Goal: Check status

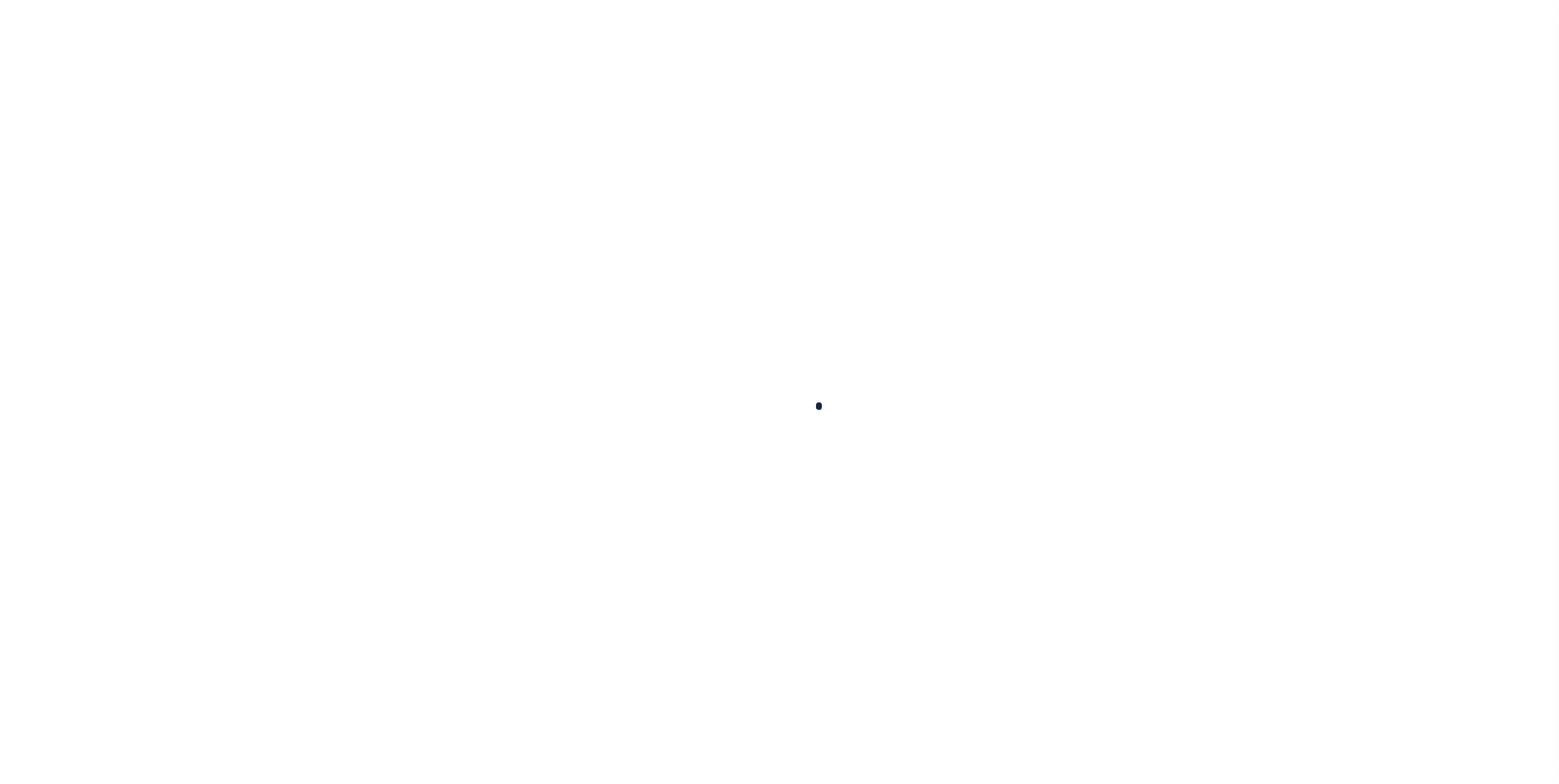
scroll to position [17, 0]
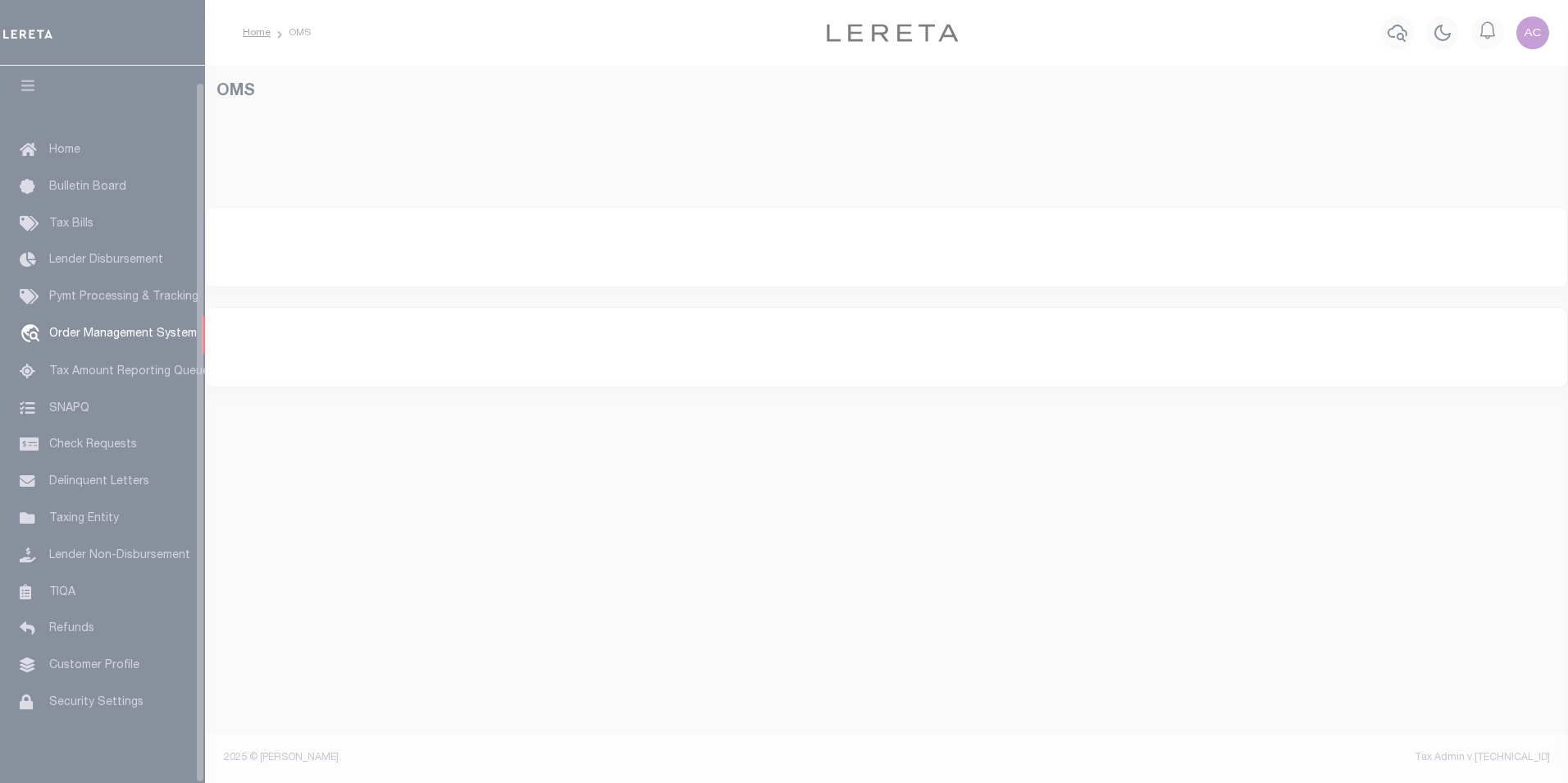
select select "200"
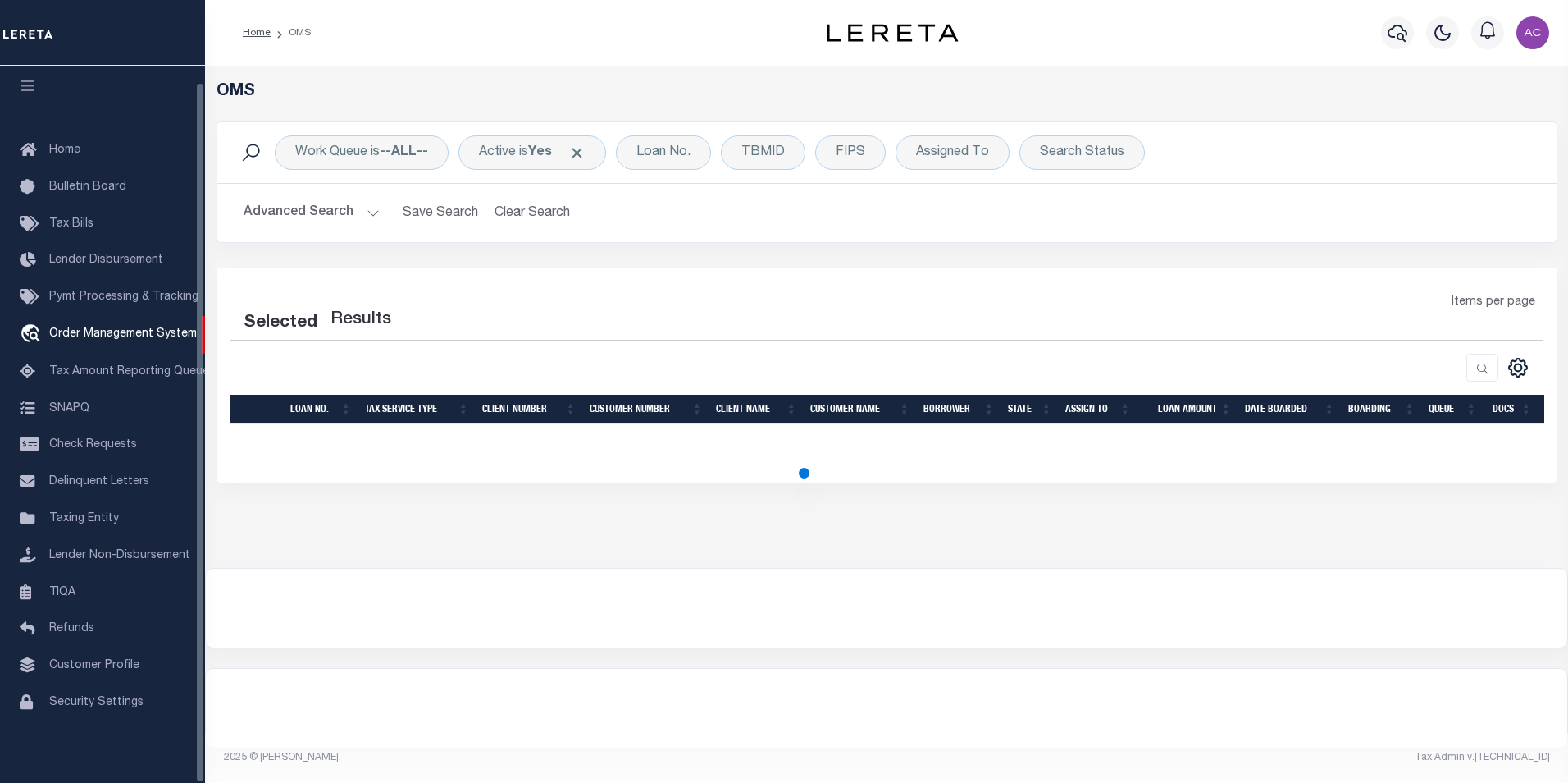
select select "200"
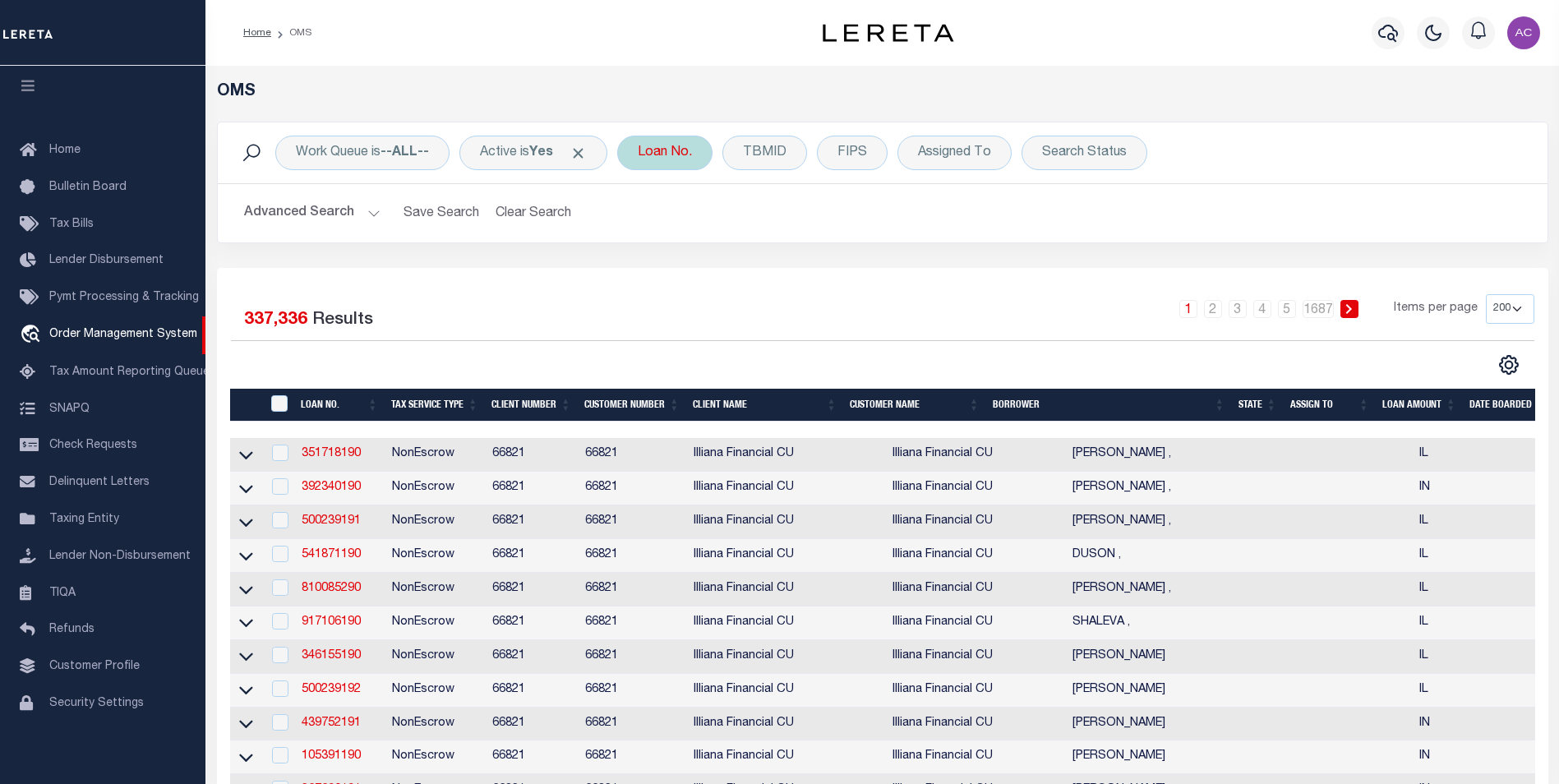
click at [667, 147] on div "Loan No." at bounding box center [664, 152] width 95 height 34
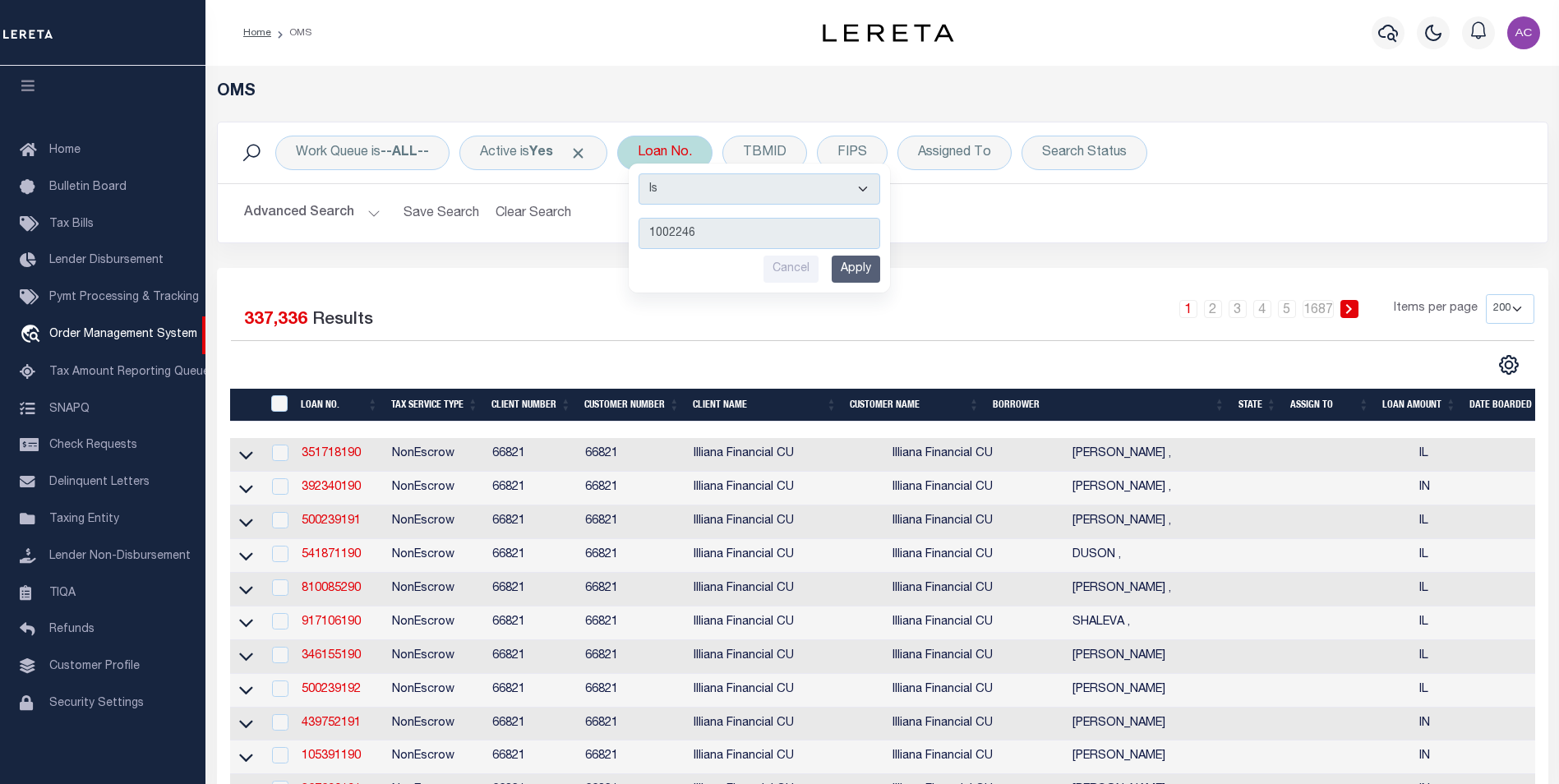
type input "10022461"
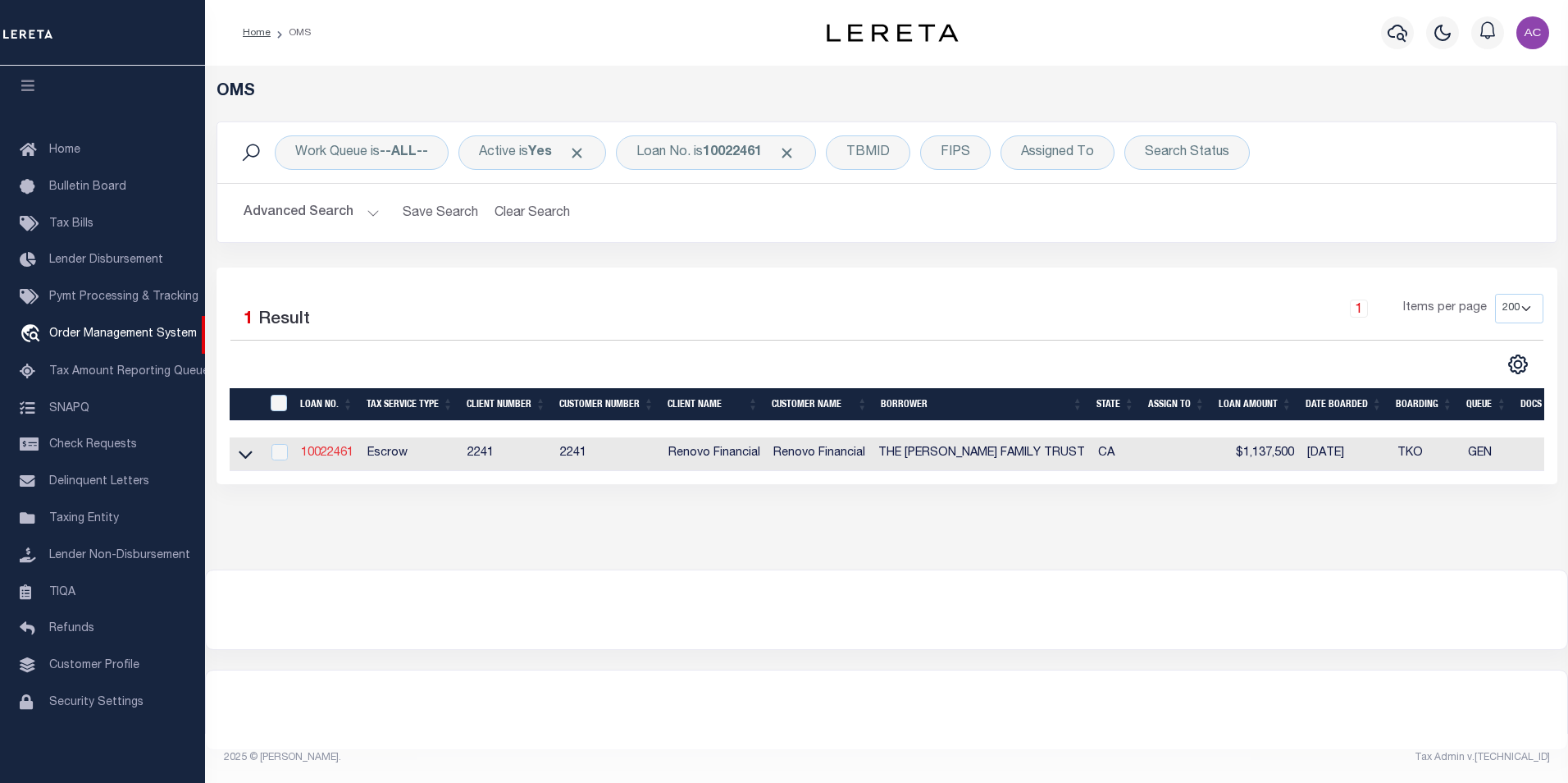
click at [328, 454] on link "10022461" at bounding box center [328, 453] width 52 height 11
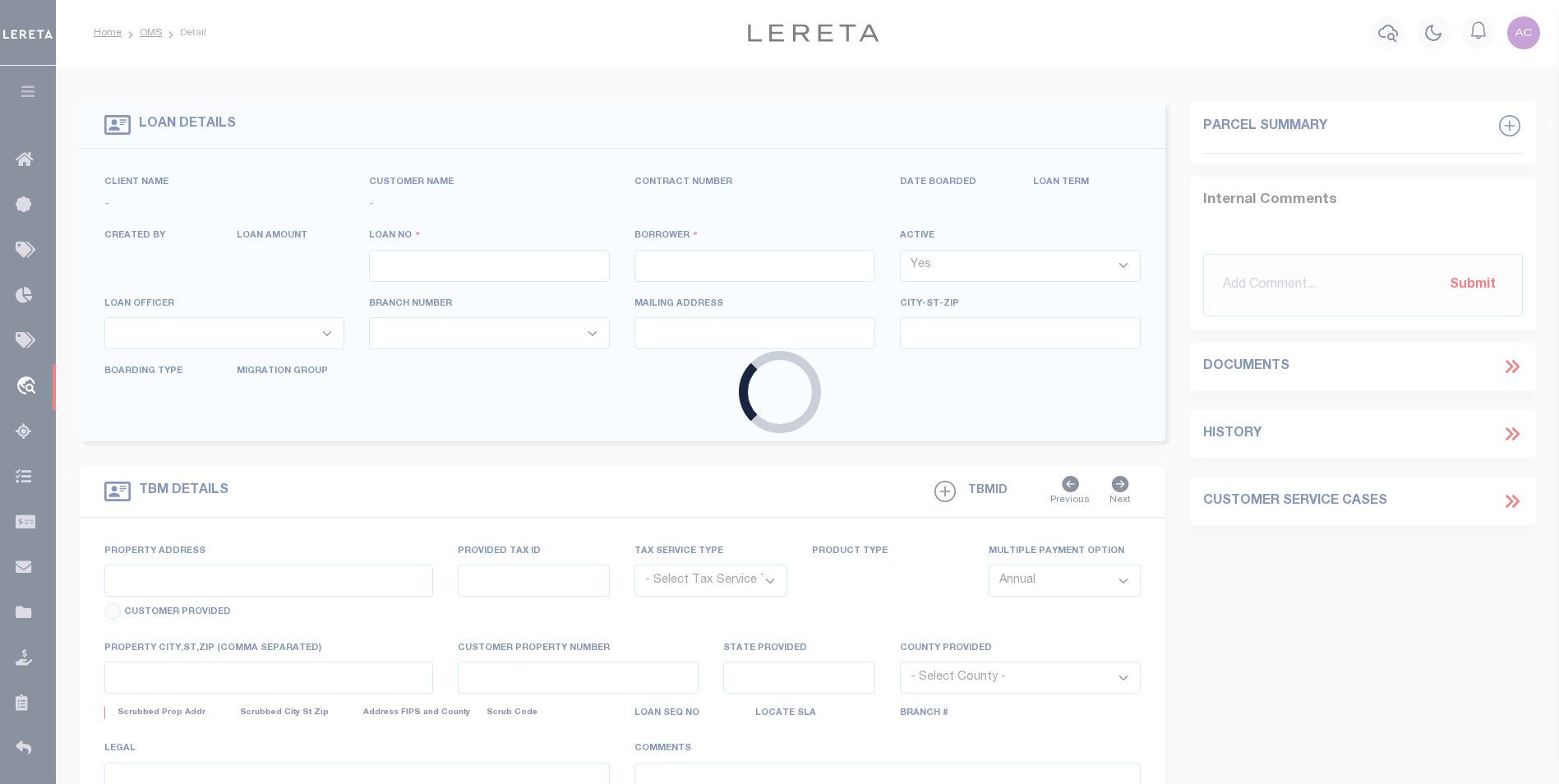
type input "10022461"
type input "THE [PERSON_NAME] FAMILY TRUST"
select select
select select "400"
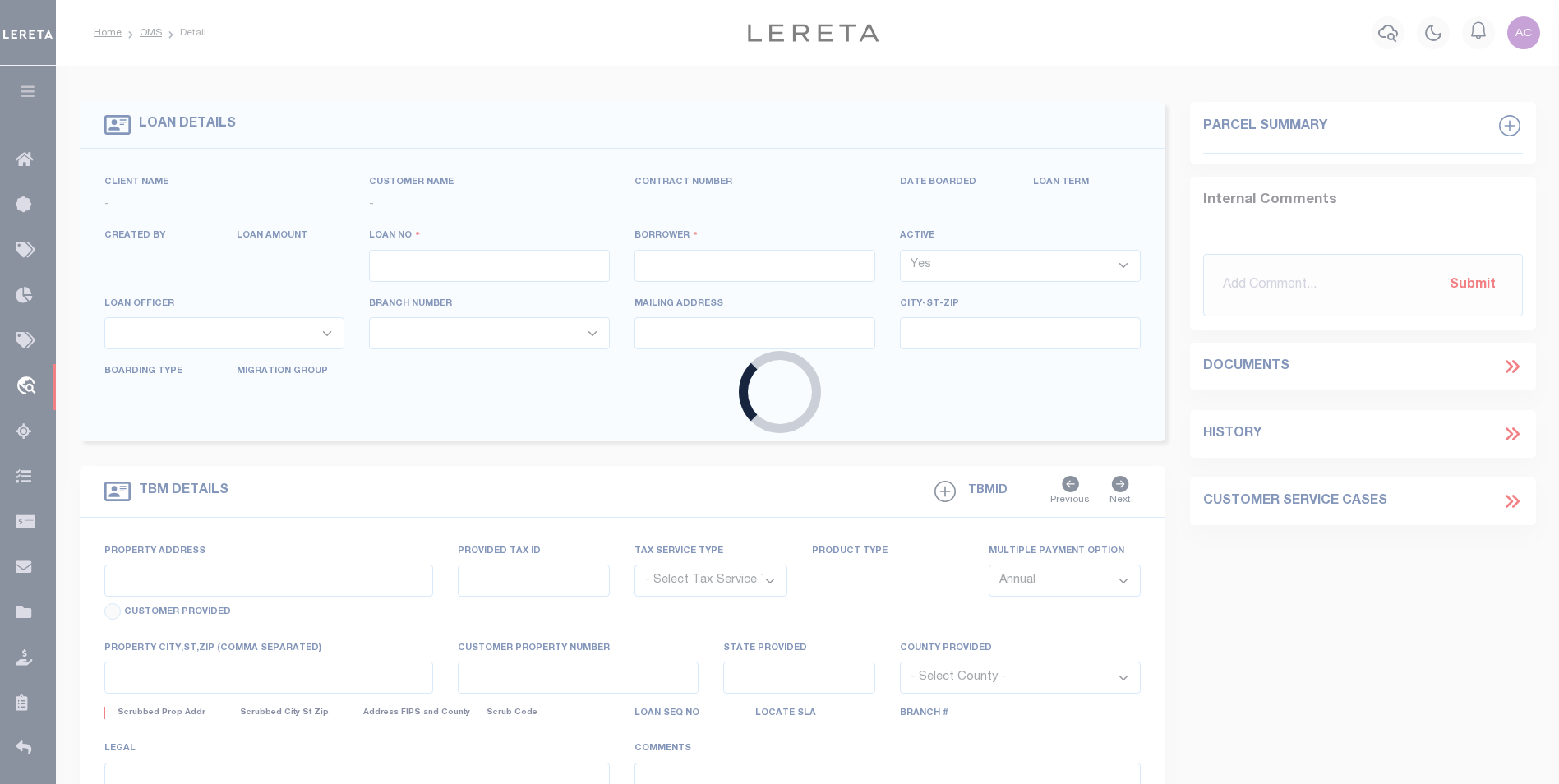
select select "Escrow"
type input "1485 EL SERENO AVE"
select select
type input "[GEOGRAPHIC_DATA]"
type input "a0kUS00000BosLR"
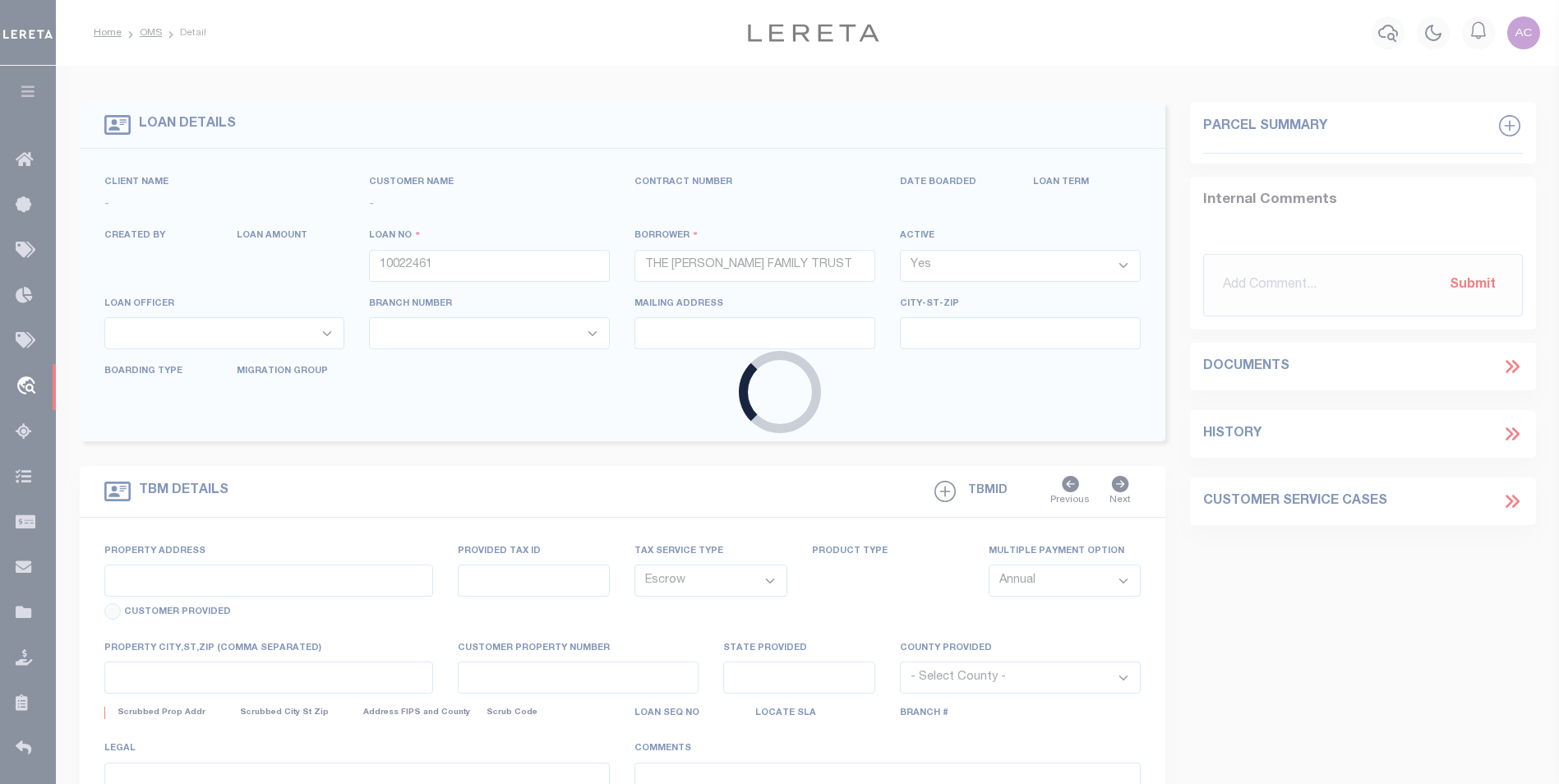
type input "CA"
select select
select select "25067"
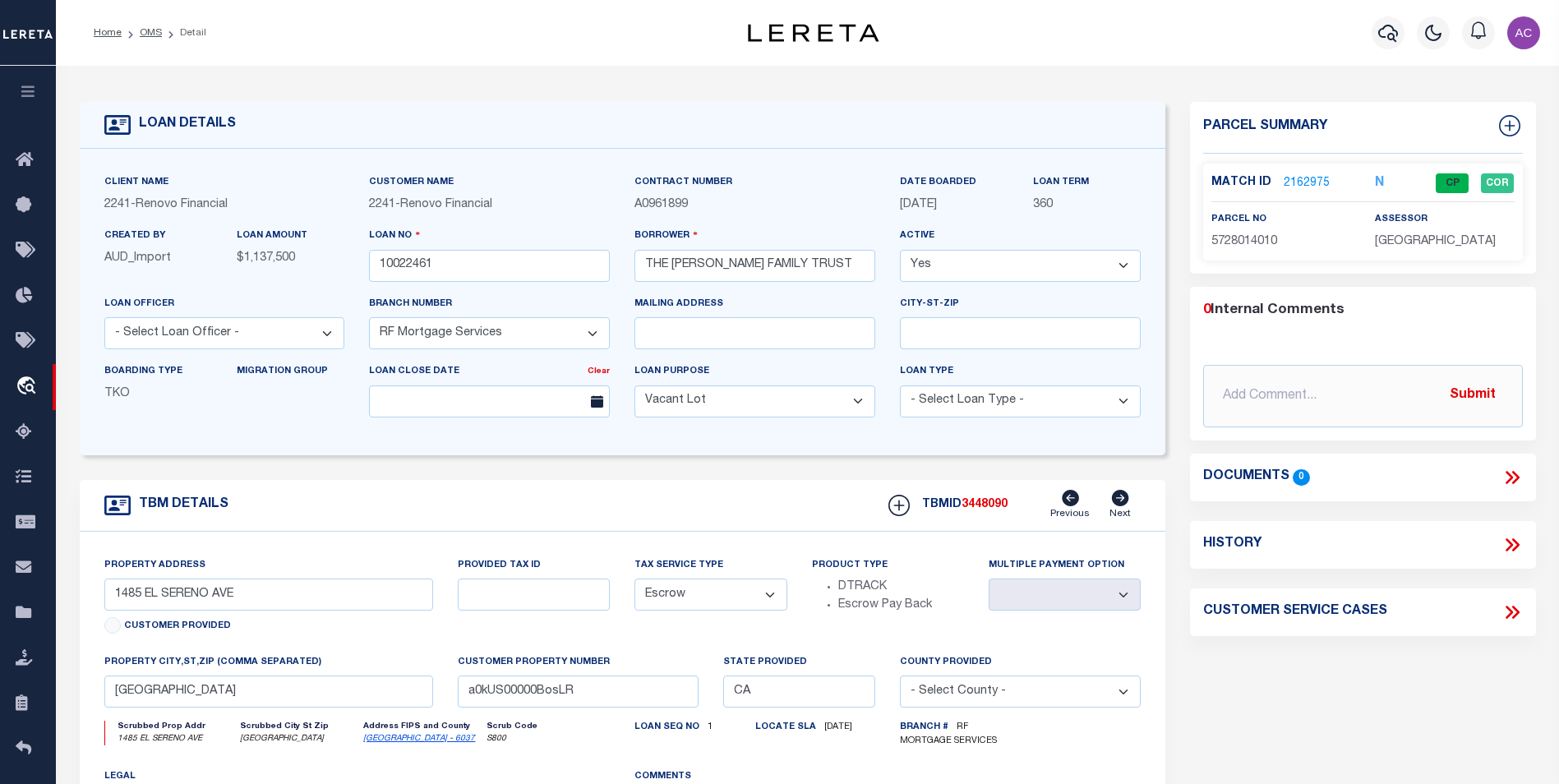
click at [1124, 500] on icon at bounding box center [1120, 498] width 18 height 17
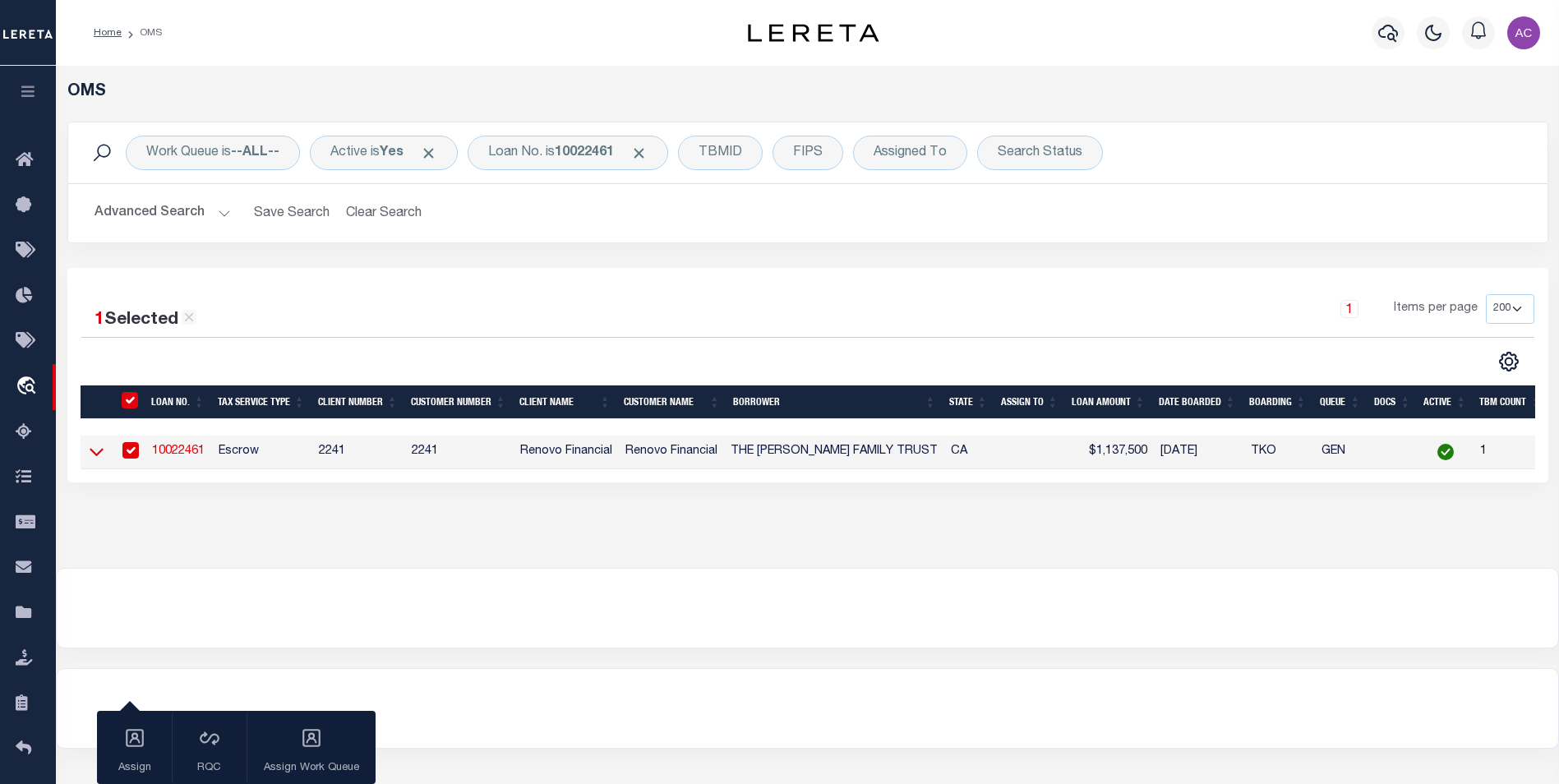
click at [93, 452] on icon at bounding box center [96, 452] width 14 height 18
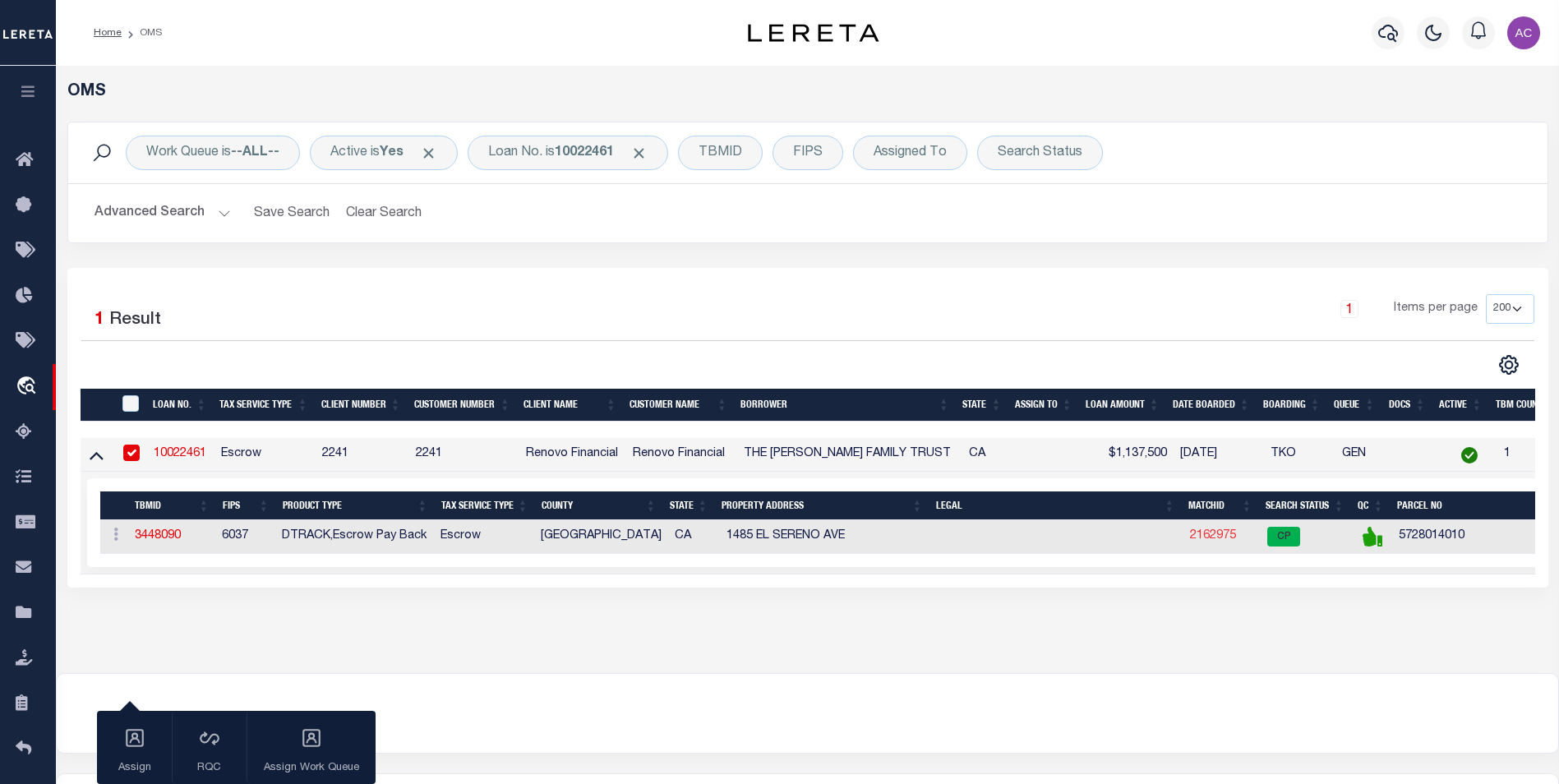
click at [1203, 542] on link "2162975" at bounding box center [1212, 536] width 46 height 11
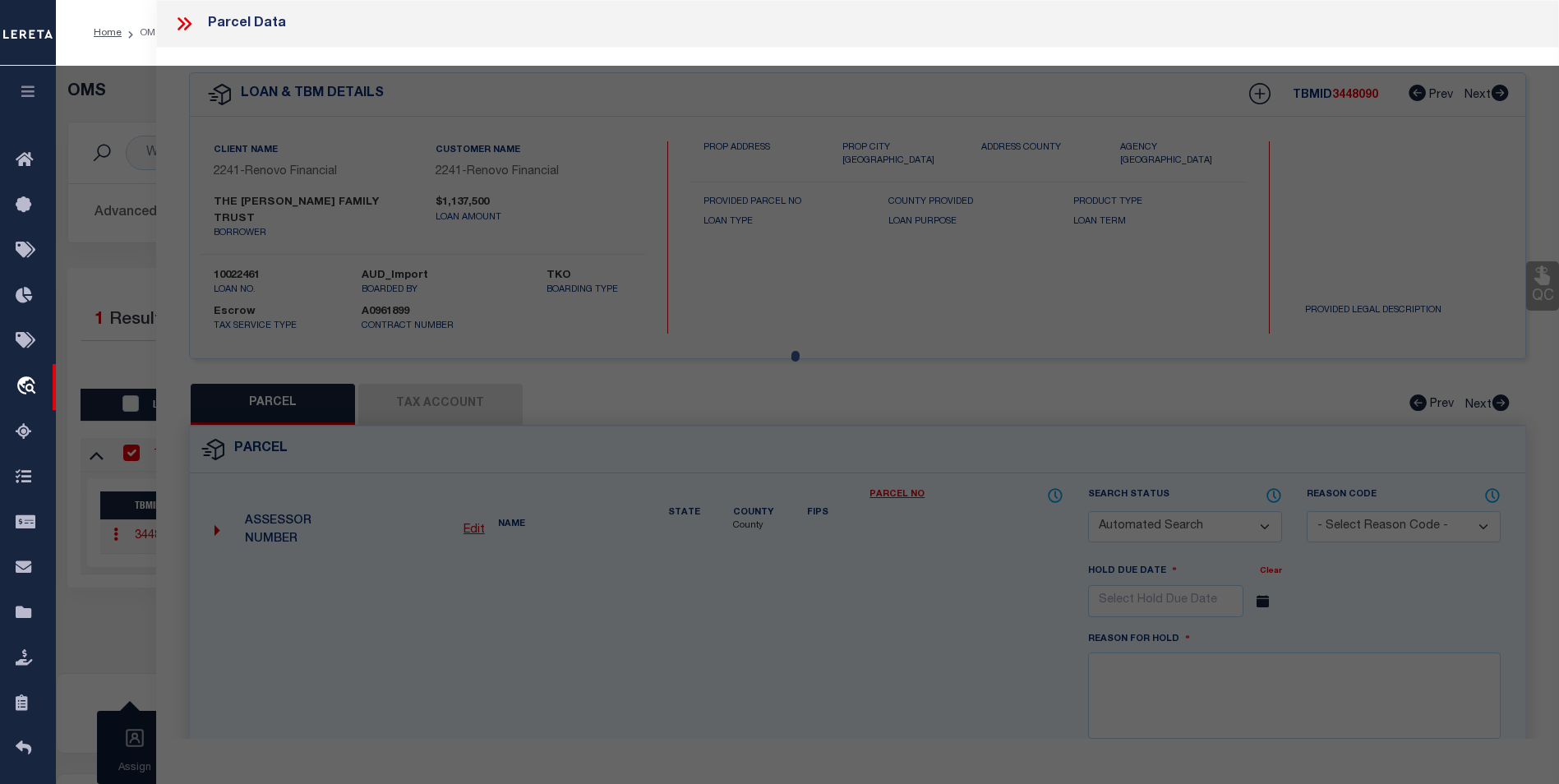
checkbox input "false"
select select "CP"
type input "KWAN,BRYAN"
select select "ATL"
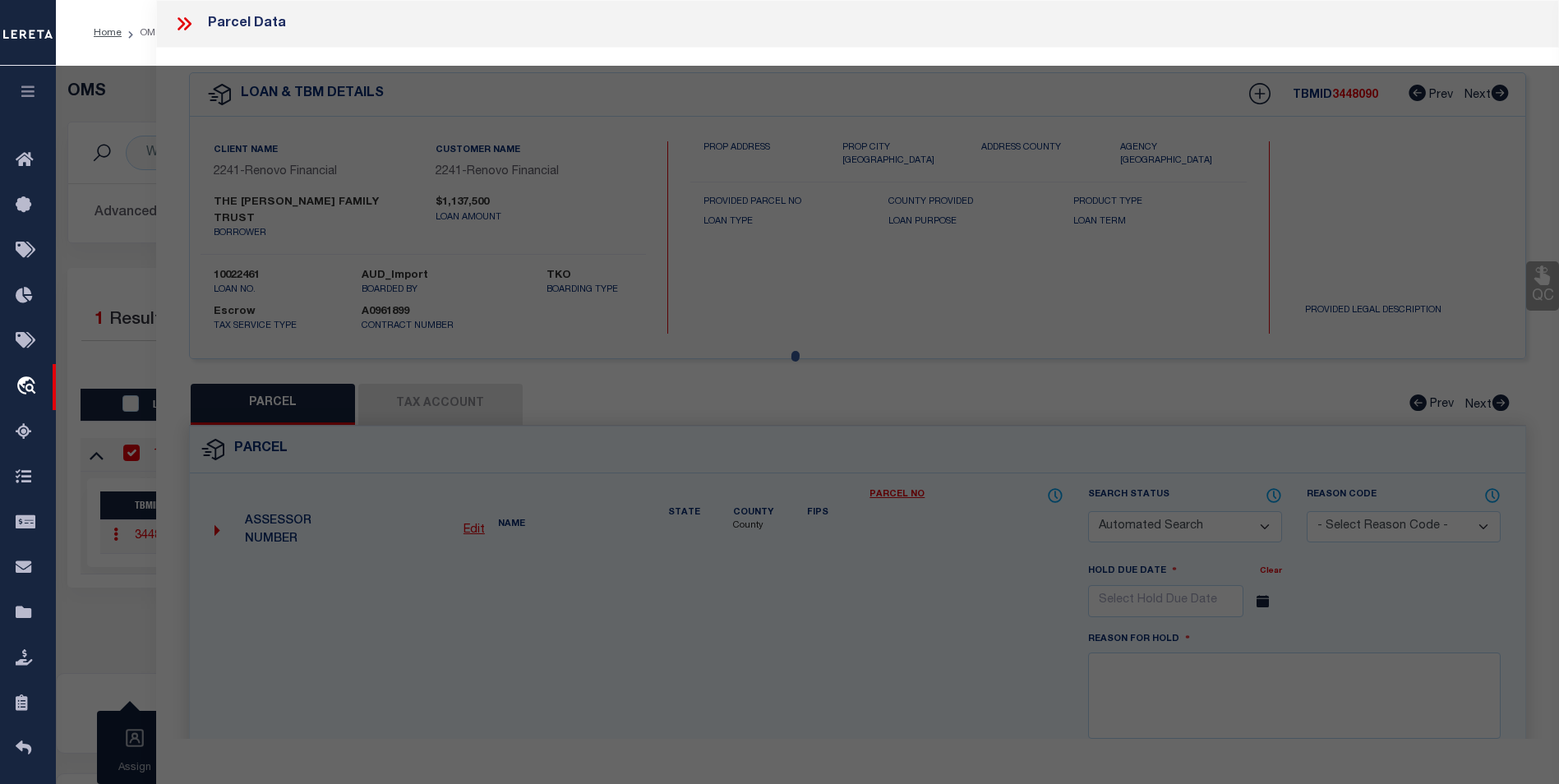
select select "ADD"
type input "1485 EL SERENO AVE"
type input "[GEOGRAPHIC_DATA]"
type textarea "A J PAINTERS SUB LOT 39 BLK A"
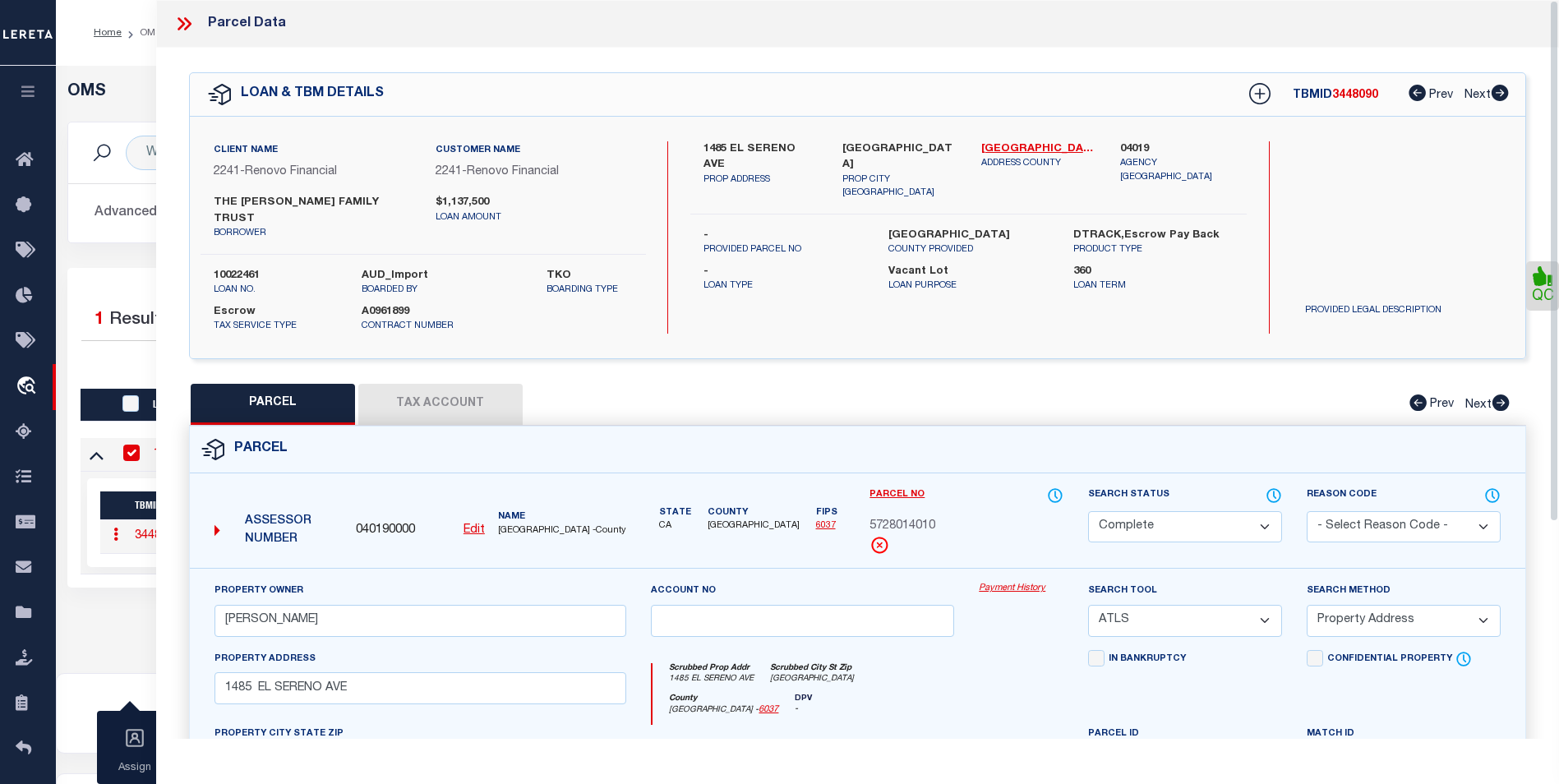
click at [1016, 582] on link "Payment History" at bounding box center [1021, 589] width 85 height 14
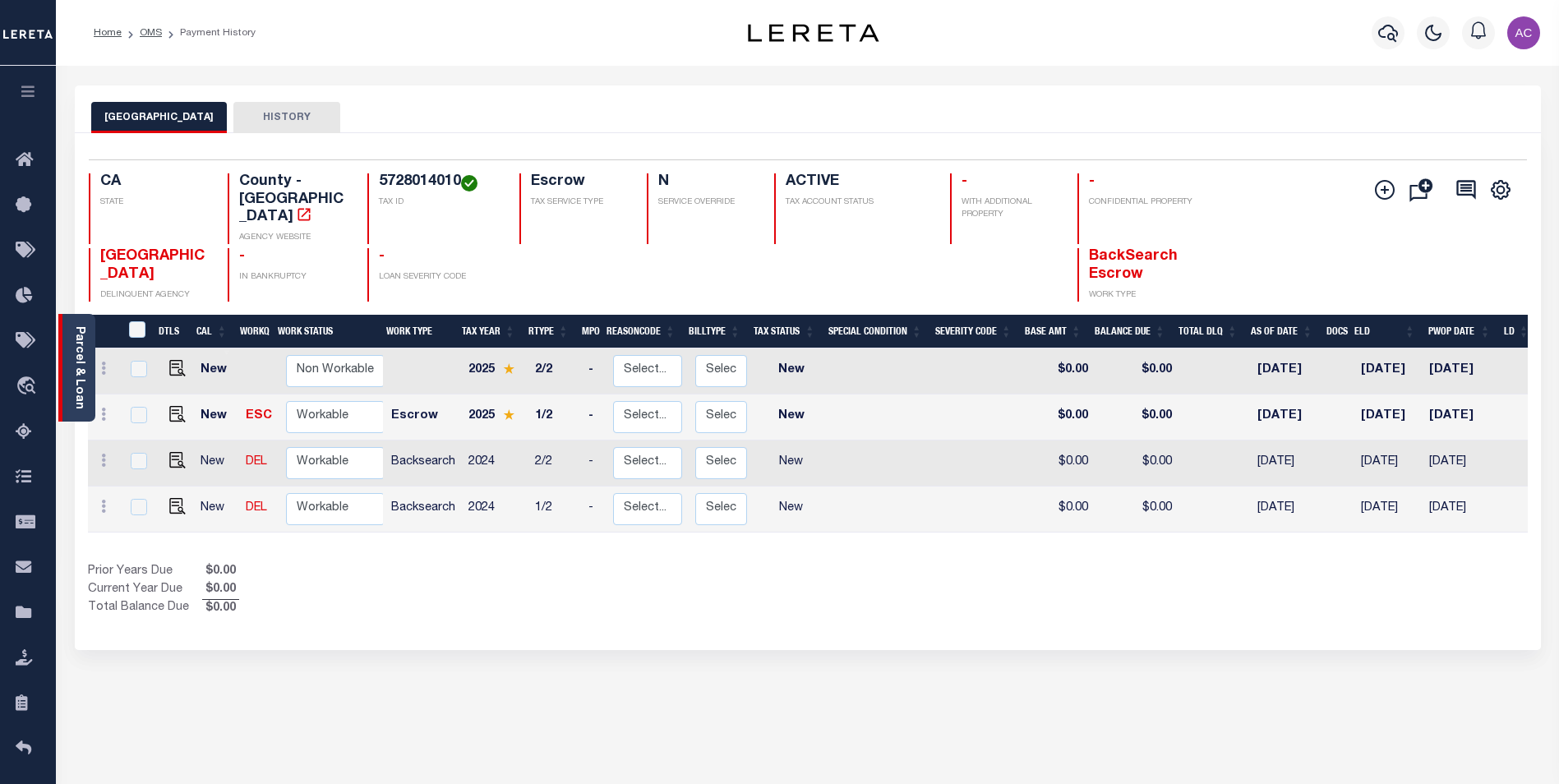
click at [74, 361] on link "Parcel & Loan" at bounding box center [79, 368] width 11 height 83
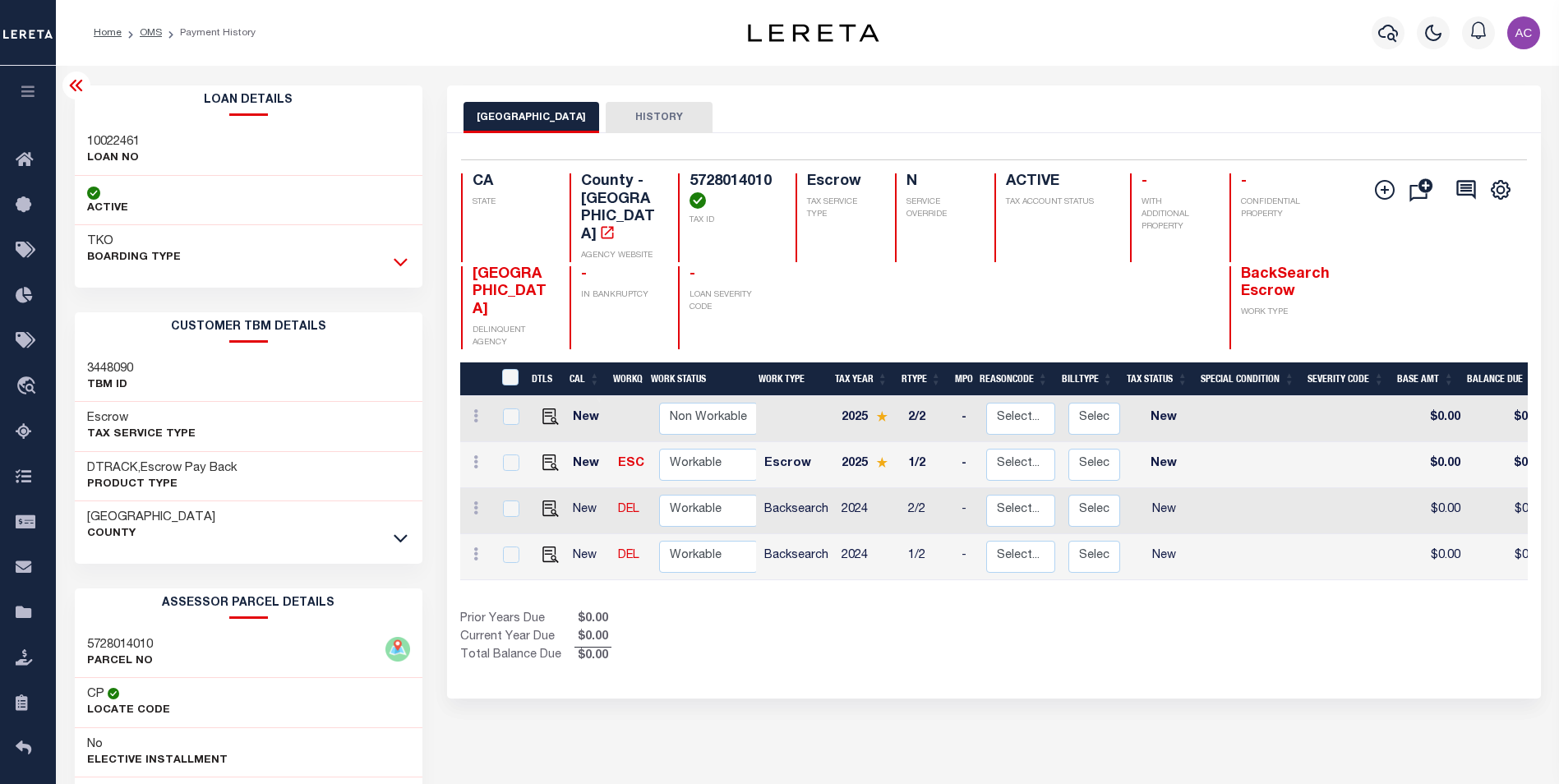
click at [402, 266] on icon at bounding box center [401, 262] width 14 height 8
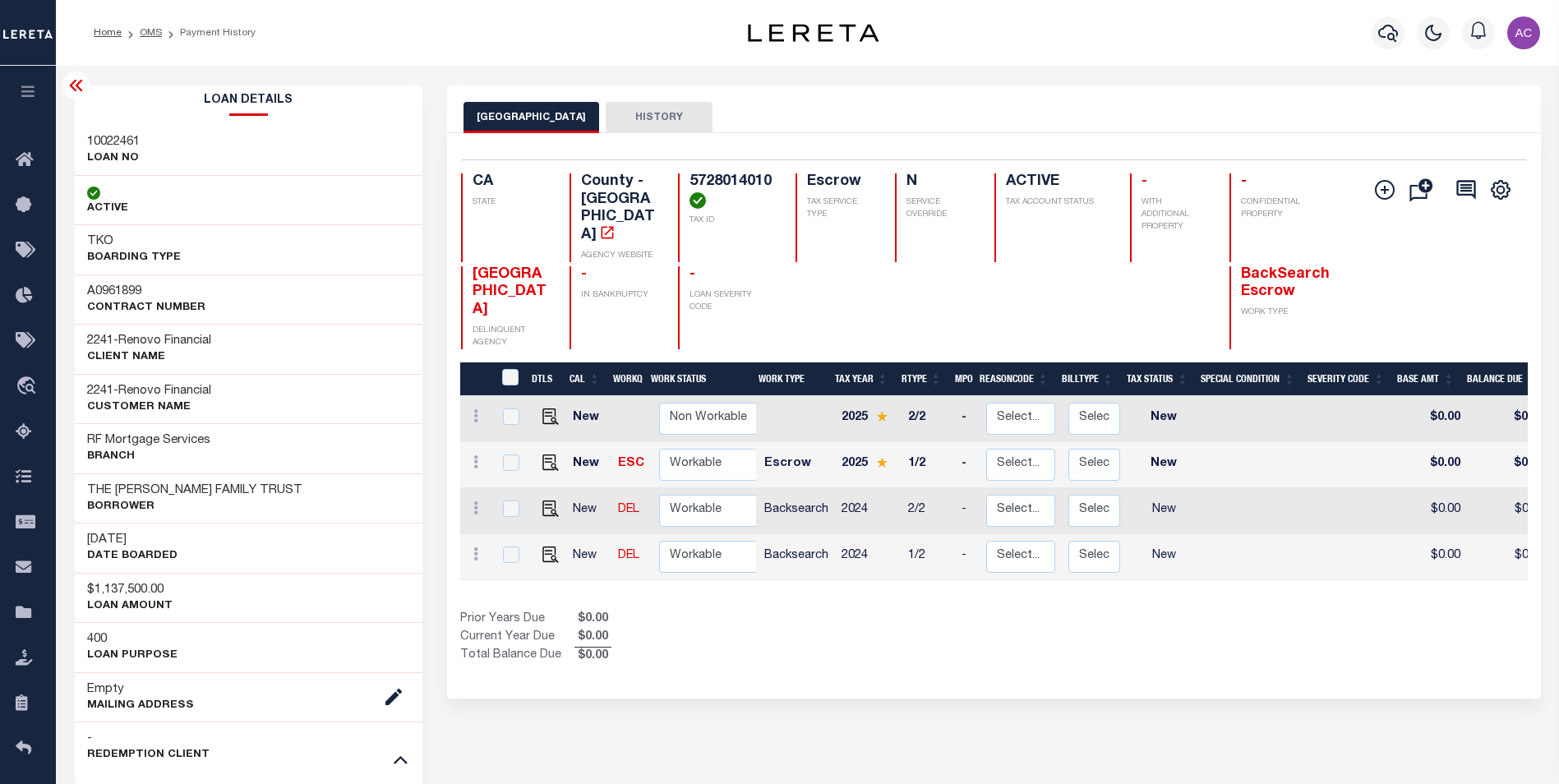
click at [74, 88] on icon at bounding box center [76, 85] width 20 height 20
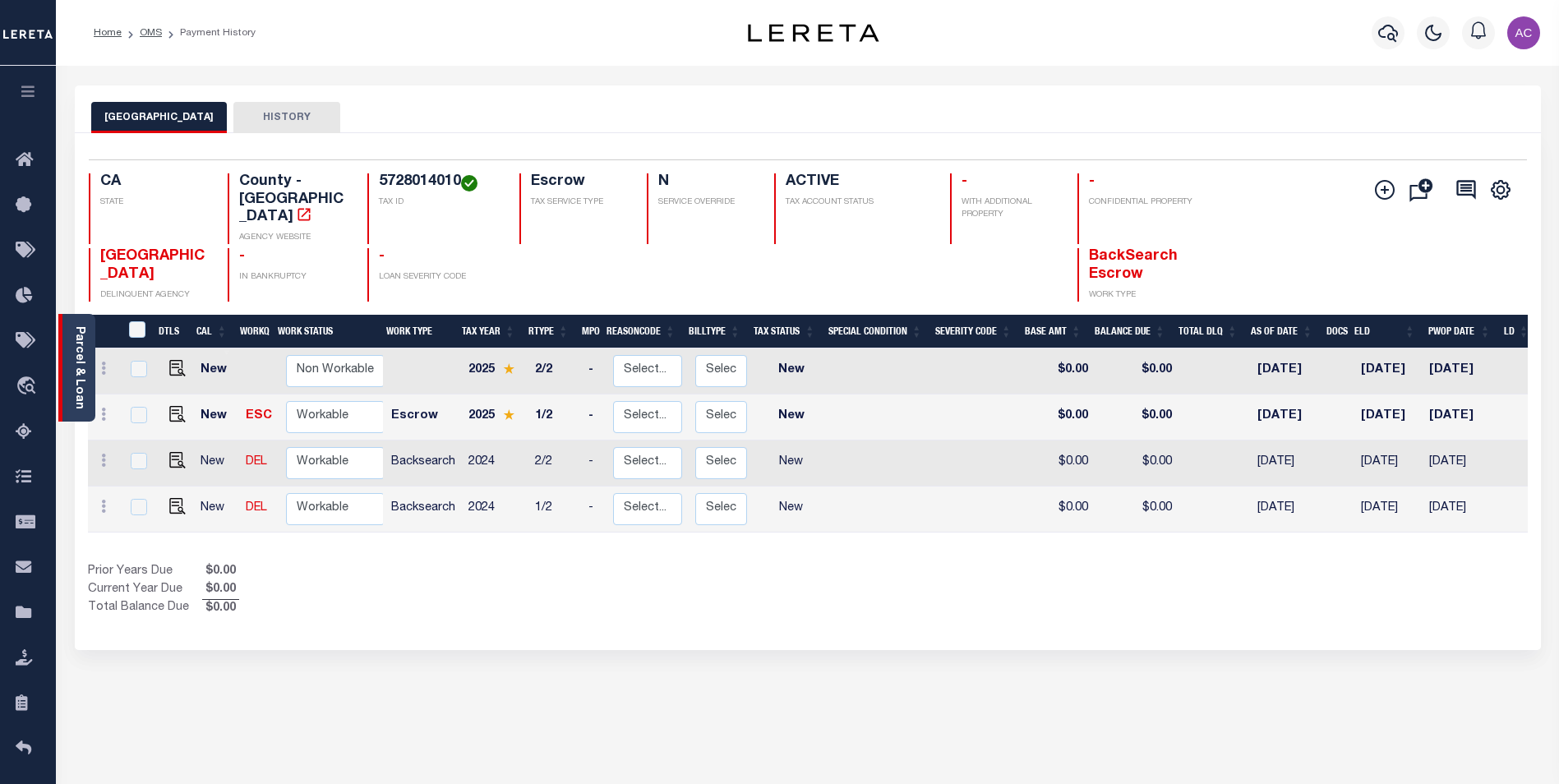
click at [70, 360] on div "Parcel & Loan" at bounding box center [77, 368] width 37 height 108
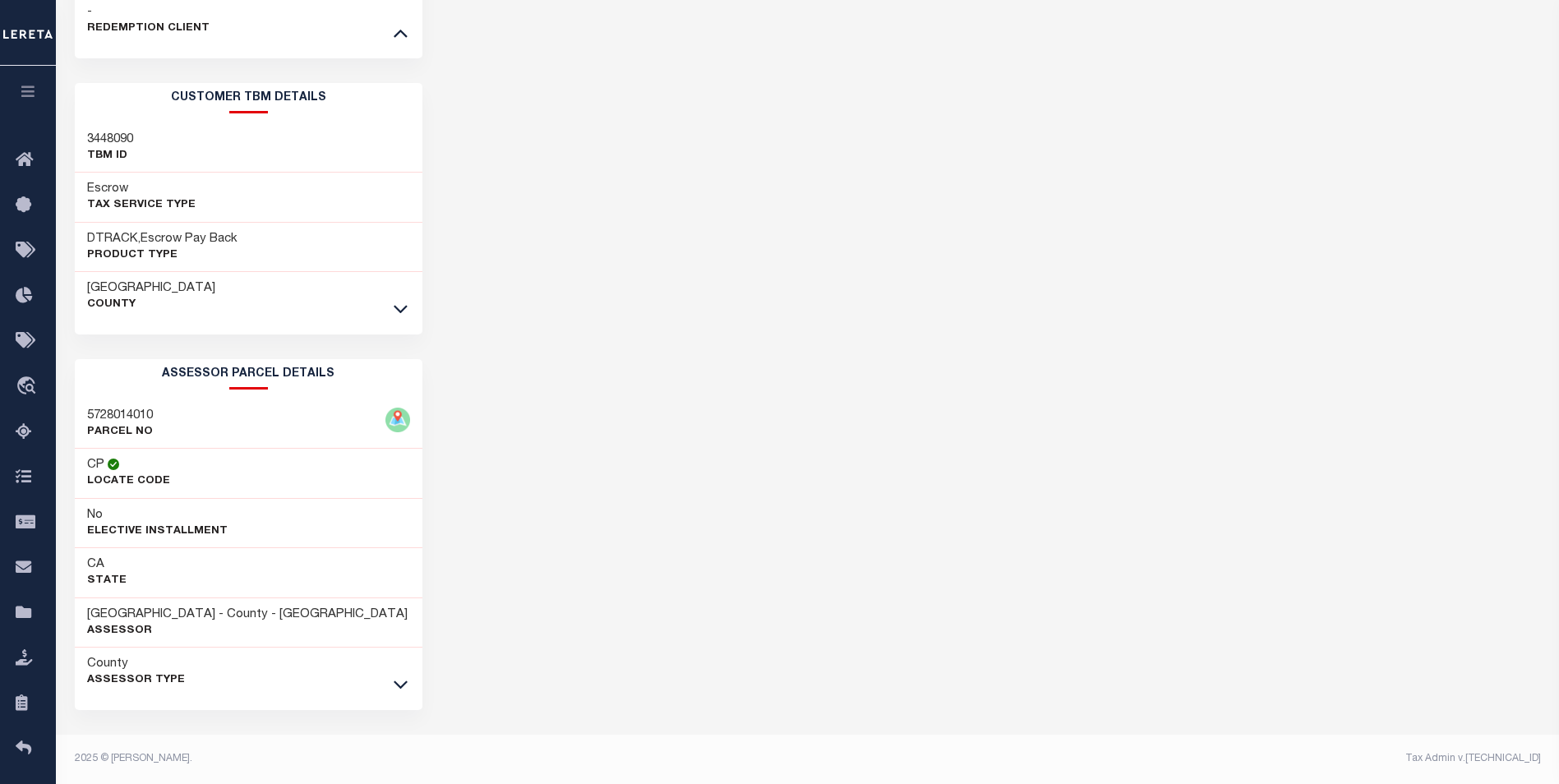
scroll to position [729, 0]
click at [401, 310] on icon at bounding box center [401, 309] width 14 height 8
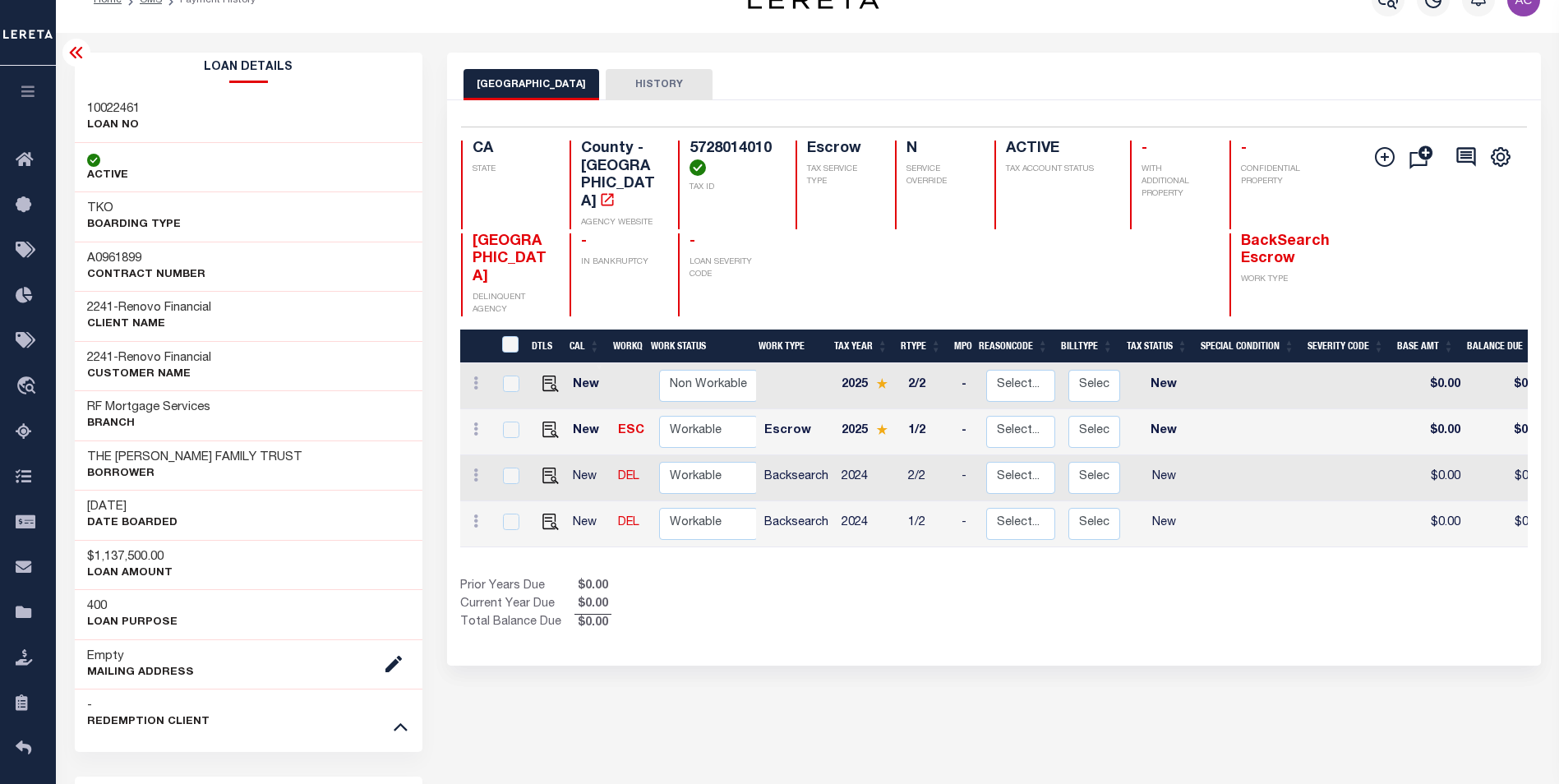
scroll to position [0, 0]
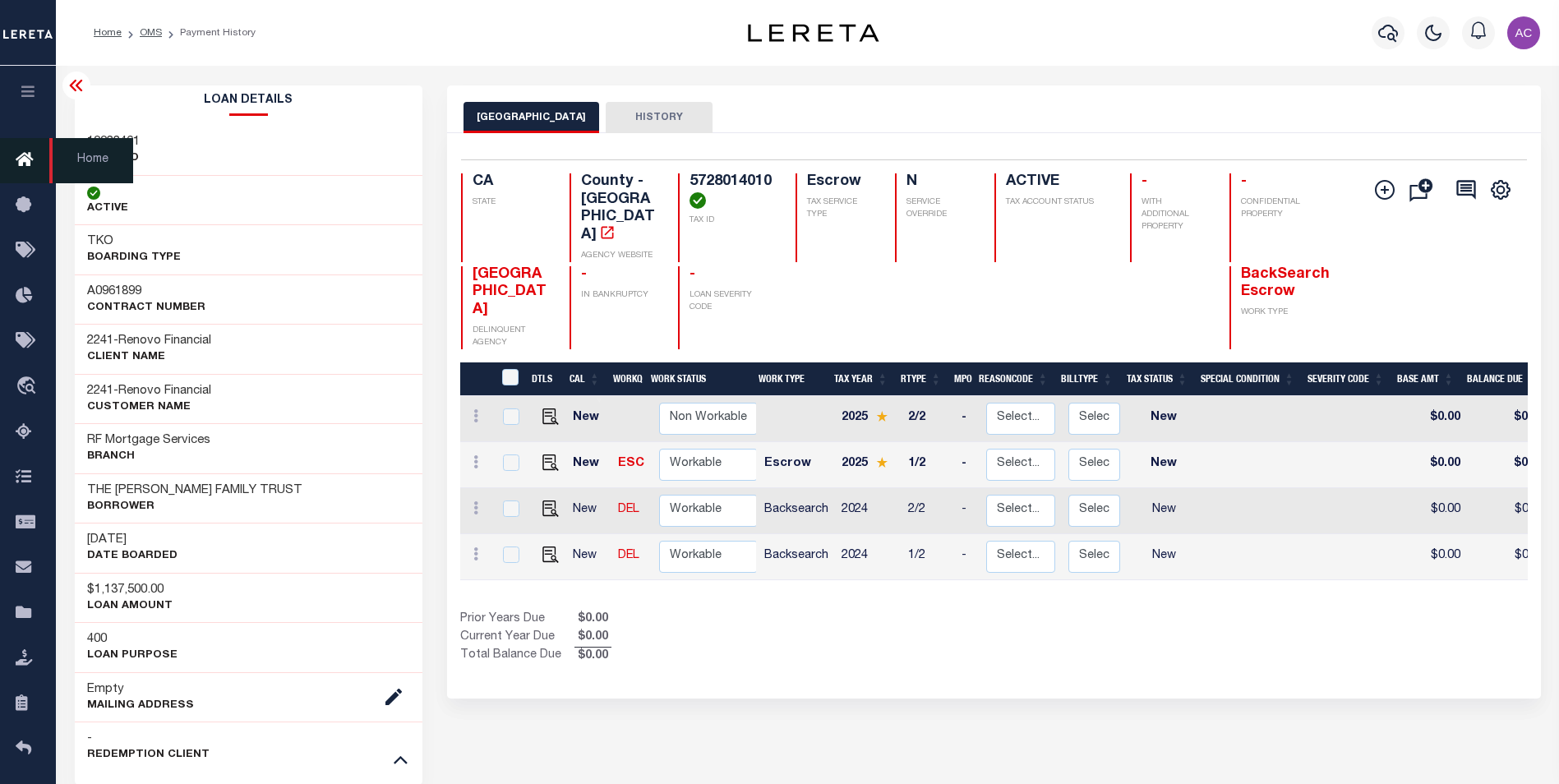
click at [27, 151] on icon at bounding box center [29, 160] width 26 height 20
